Goal: Register for event/course

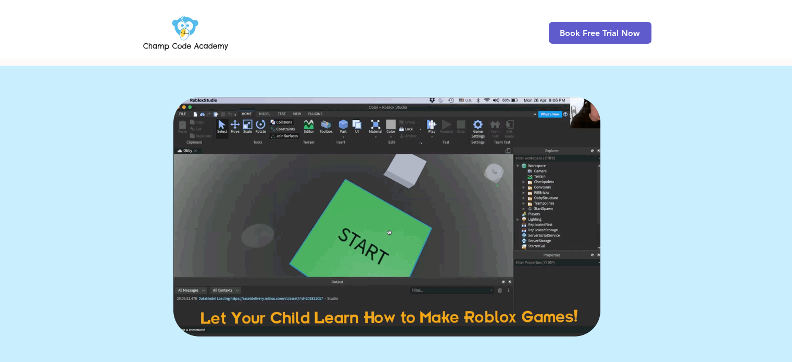
click at [362, 239] on img at bounding box center [386, 217] width 427 height 240
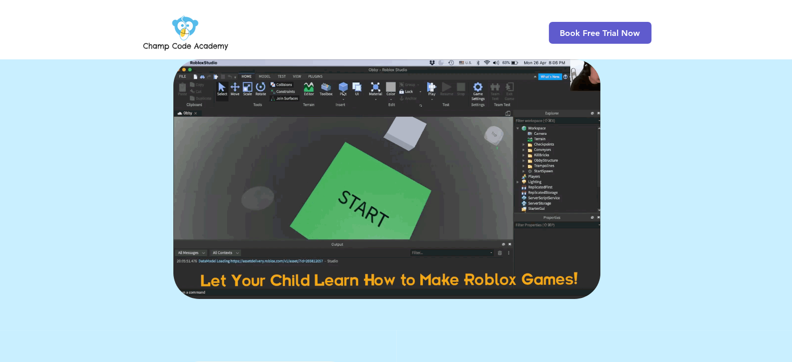
scroll to position [25, 0]
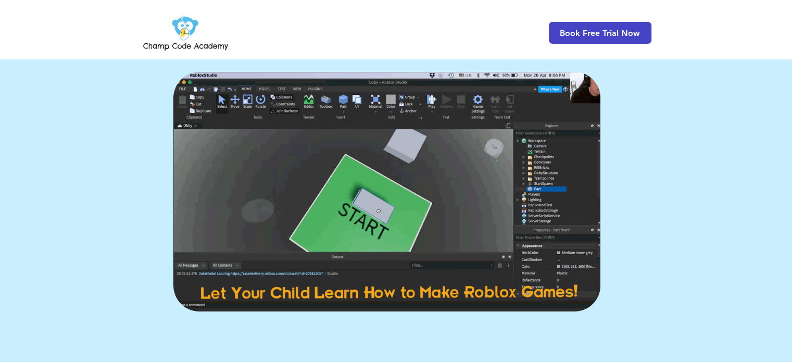
click at [614, 27] on span "Book Free Trial Now" at bounding box center [600, 33] width 103 height 22
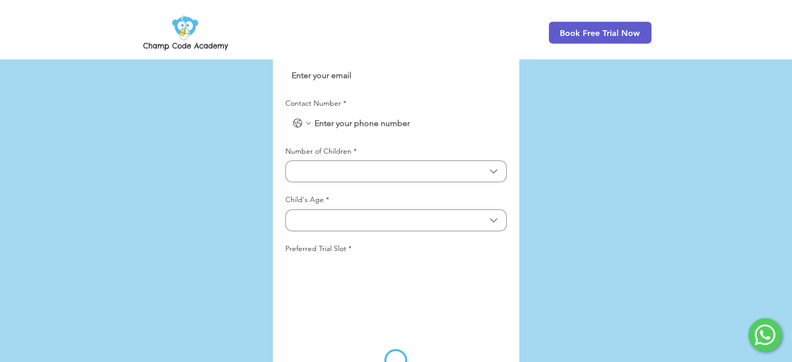
scroll to position [2504, 0]
click at [369, 159] on button "Number of Children" at bounding box center [395, 170] width 221 height 22
click at [569, 144] on div at bounding box center [396, 248] width 792 height 750
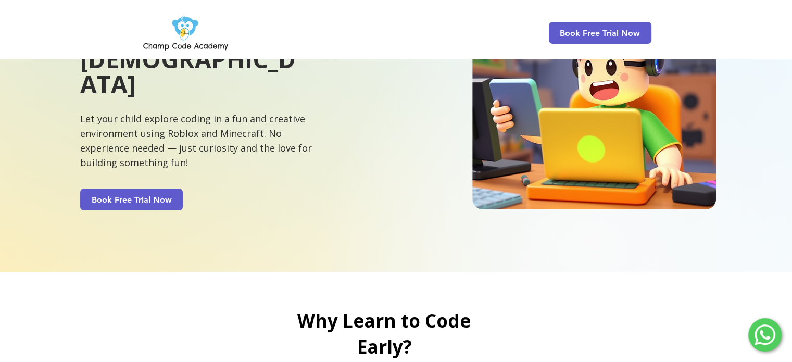
scroll to position [0, 0]
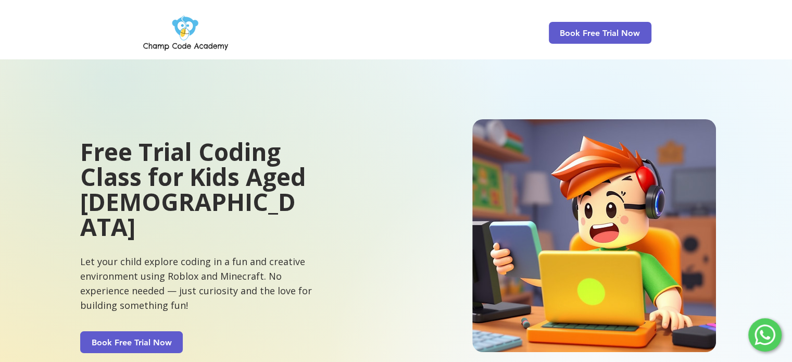
click at [191, 22] on img at bounding box center [185, 32] width 89 height 41
click at [184, 31] on img at bounding box center [185, 32] width 89 height 41
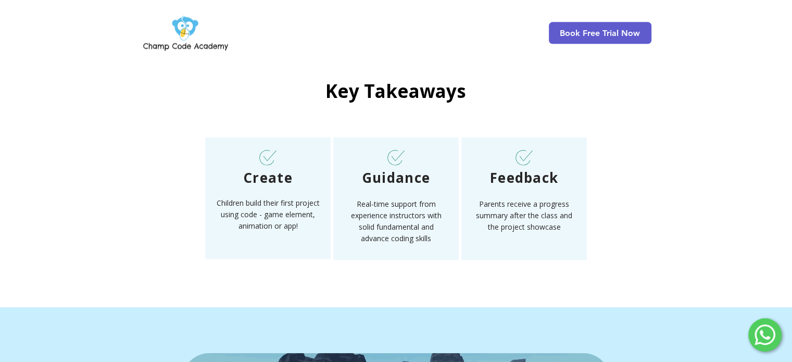
scroll to position [1378, 0]
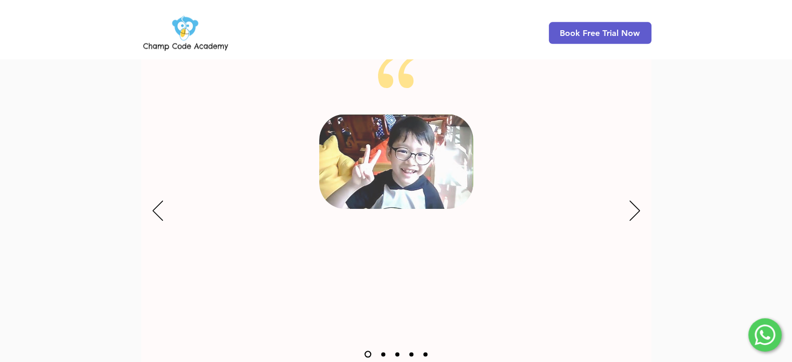
scroll to position [1322, 0]
click at [637, 200] on icon "Next" at bounding box center [634, 210] width 10 height 20
click at [631, 200] on icon "Next" at bounding box center [634, 210] width 10 height 20
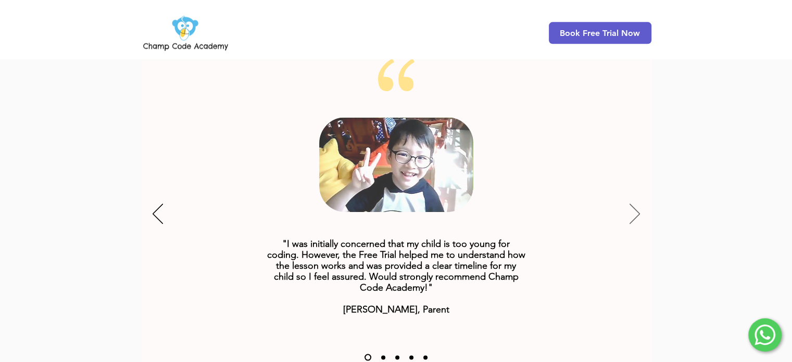
scroll to position [1364, 0]
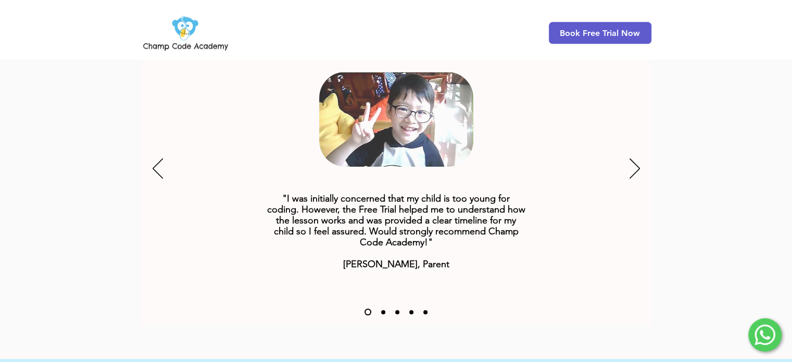
click at [383, 310] on link "Slide 2" at bounding box center [383, 312] width 4 height 4
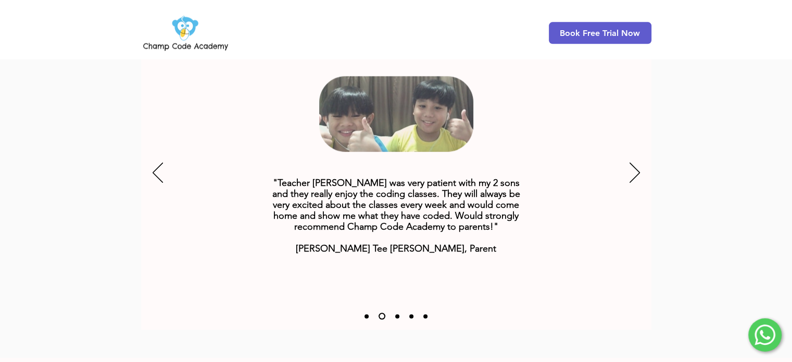
click at [396, 314] on link "Slide 3" at bounding box center [397, 316] width 4 height 4
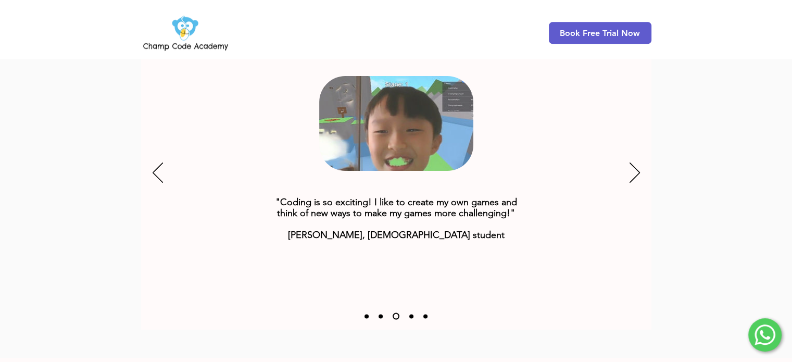
click at [410, 313] on nav "Slides" at bounding box center [396, 316] width 73 height 7
click at [412, 314] on link "Slide 4" at bounding box center [411, 316] width 4 height 4
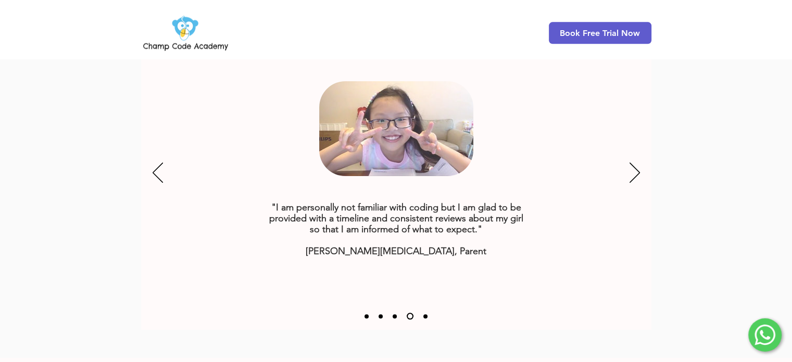
click at [425, 314] on link "Slide 5" at bounding box center [425, 316] width 4 height 4
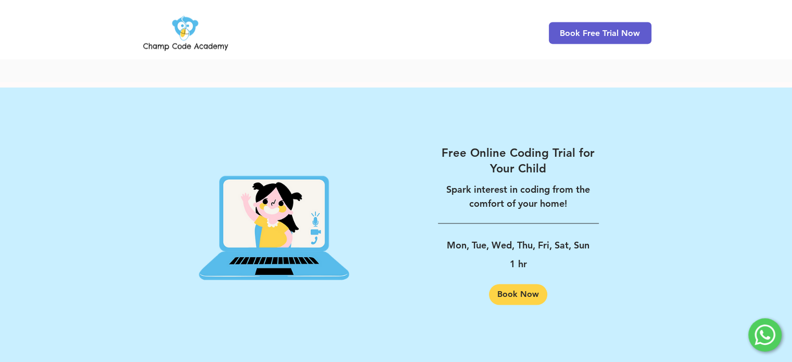
scroll to position [1689, 0]
